Goal: Transaction & Acquisition: Purchase product/service

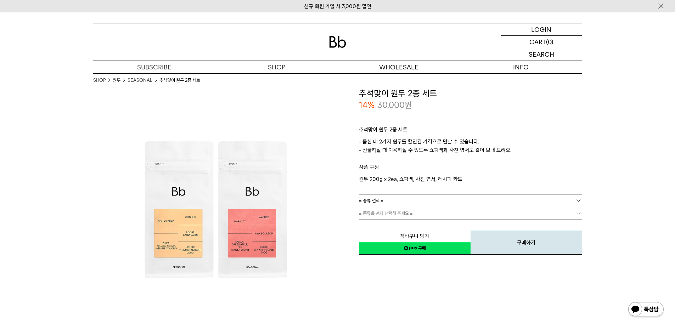
click at [406, 201] on link "= 종류 선택 =" at bounding box center [470, 200] width 223 height 12
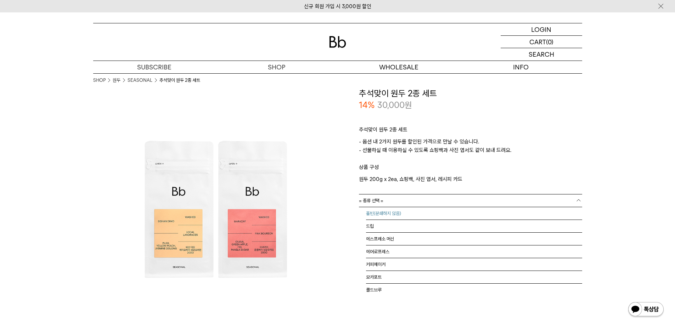
click at [417, 217] on li "홀빈(분쇄하지 않음)" at bounding box center [474, 213] width 216 height 13
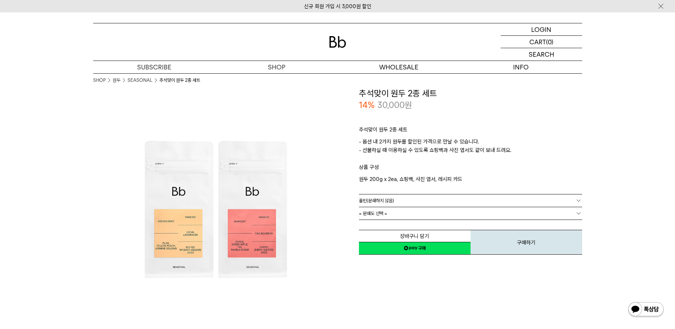
click at [414, 216] on link "= 분쇄도 선택 =" at bounding box center [470, 213] width 223 height 12
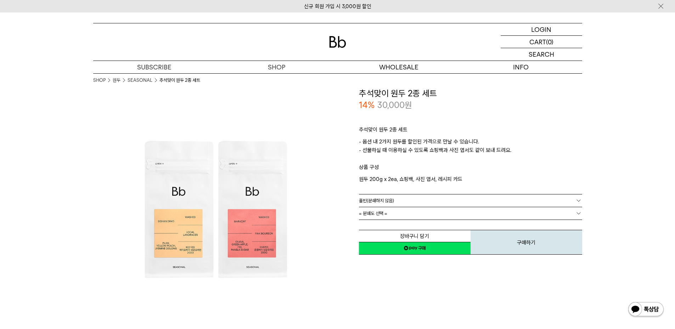
click at [435, 206] on link "홀빈(분쇄하지 않음)" at bounding box center [470, 200] width 223 height 12
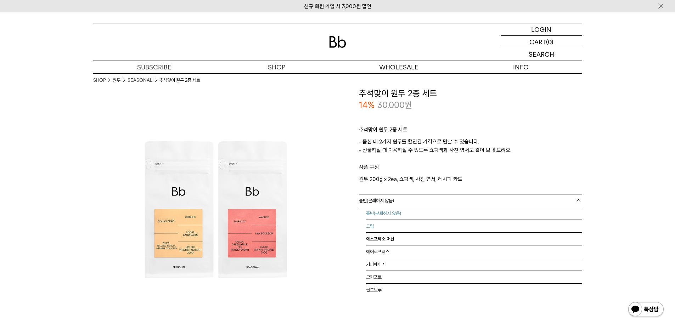
click at [406, 223] on li "드립" at bounding box center [474, 226] width 216 height 13
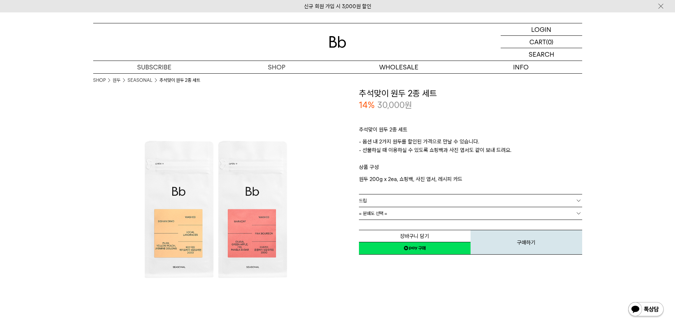
click at [403, 216] on link "= 분쇄도 선택 =" at bounding box center [470, 213] width 223 height 12
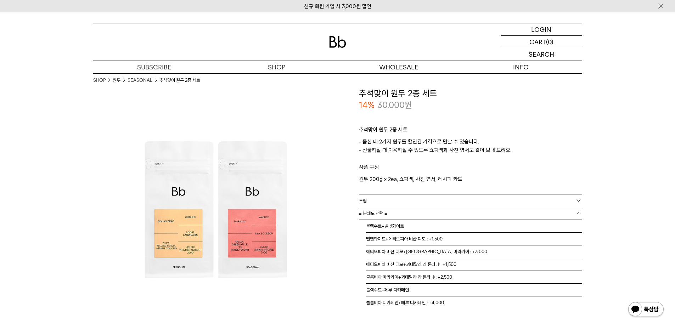
click at [403, 216] on link "= 분쇄도 선택 =" at bounding box center [470, 213] width 223 height 12
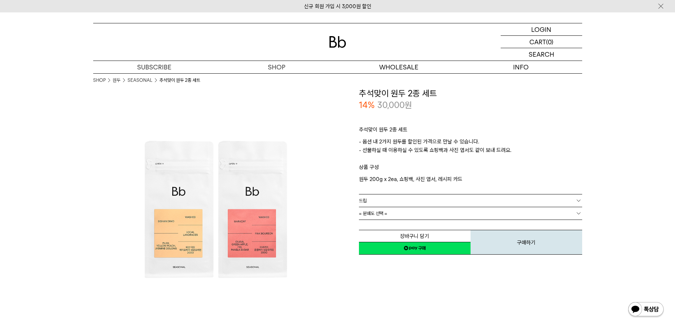
click at [397, 192] on div "추석맞이 원두 2종 세트 - 옵션 내 2가지 원두를 할인된 가격으로 만날 수 있습니다. - 선물하실 때 이용하실 수 있도록 쇼핑백과 사진 엽서…" at bounding box center [470, 152] width 223 height 83
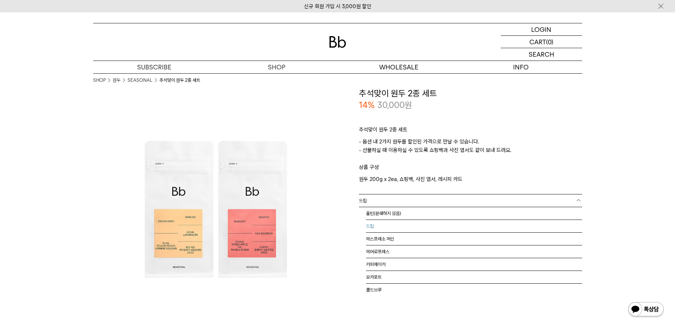
click at [393, 200] on link "드립" at bounding box center [470, 200] width 223 height 12
click at [388, 213] on li "홀빈(분쇄하지 않음)" at bounding box center [474, 213] width 216 height 13
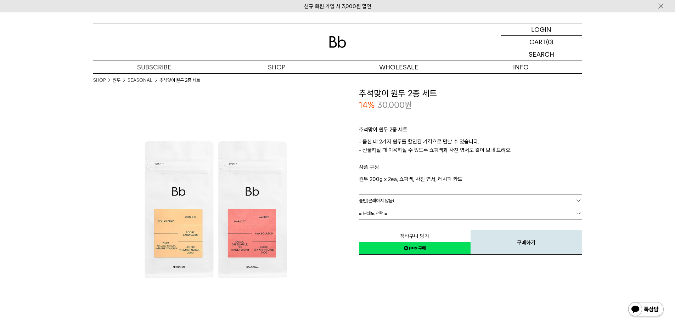
click at [388, 214] on link "= 분쇄도 선택 =" at bounding box center [470, 213] width 223 height 12
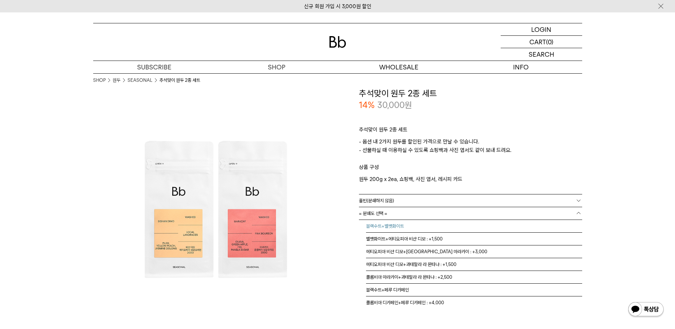
click at [406, 227] on li "블랙수트+벨벳화이트" at bounding box center [474, 226] width 216 height 13
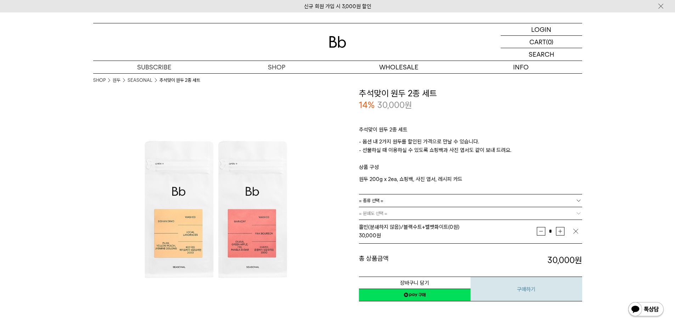
click at [519, 296] on button "구매하기" at bounding box center [526, 289] width 112 height 25
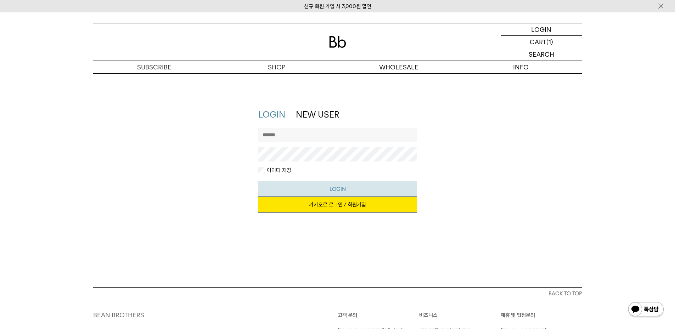
click at [357, 190] on button "LOGIN" at bounding box center [337, 189] width 158 height 16
